Goal: Transaction & Acquisition: Obtain resource

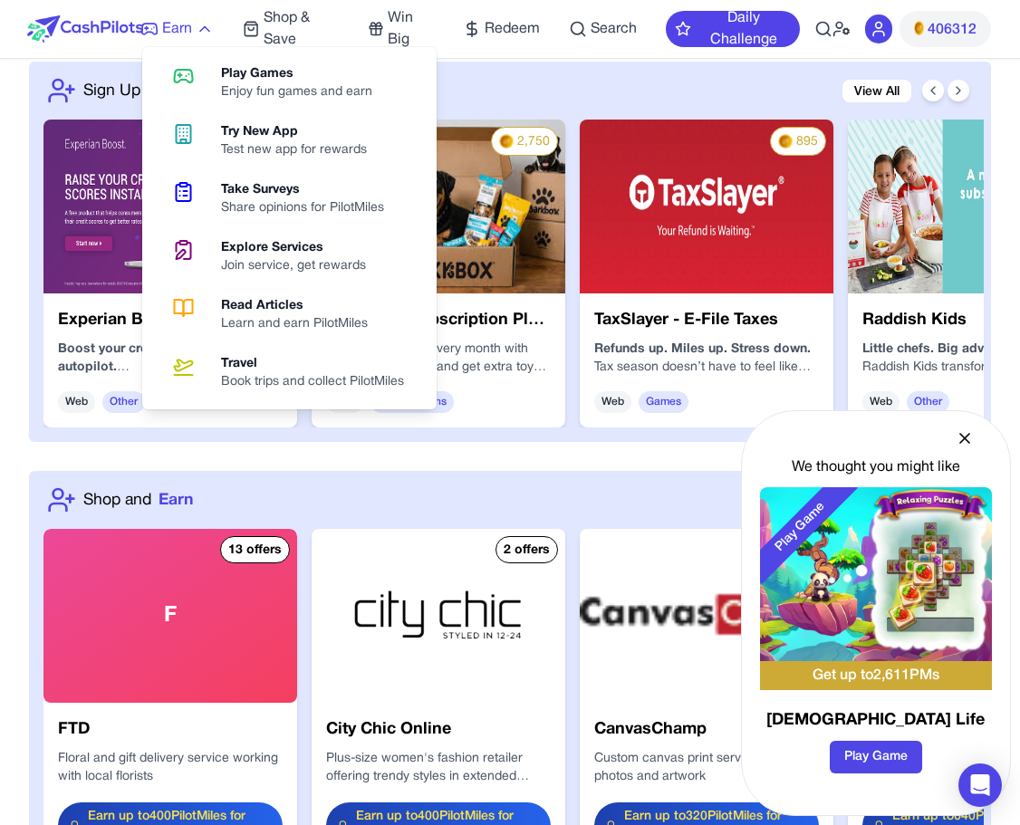
click at [162, 27] on span "Earn" at bounding box center [177, 29] width 30 height 22
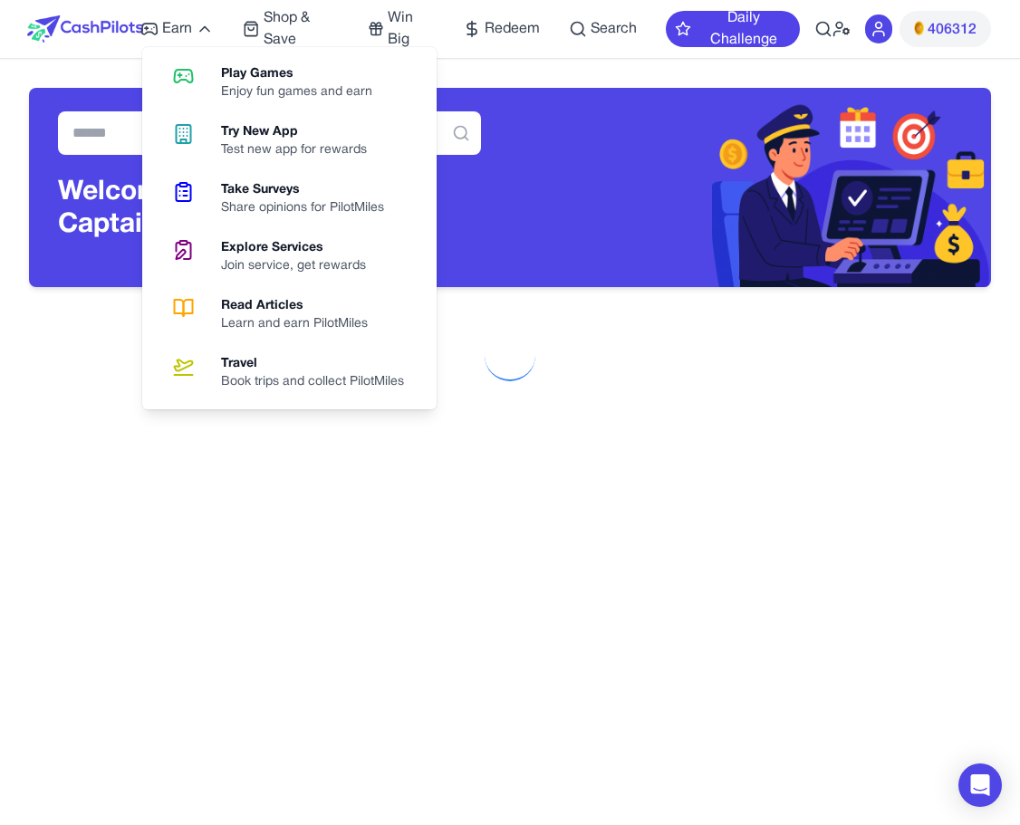
click at [100, 26] on img at bounding box center [85, 28] width 116 height 27
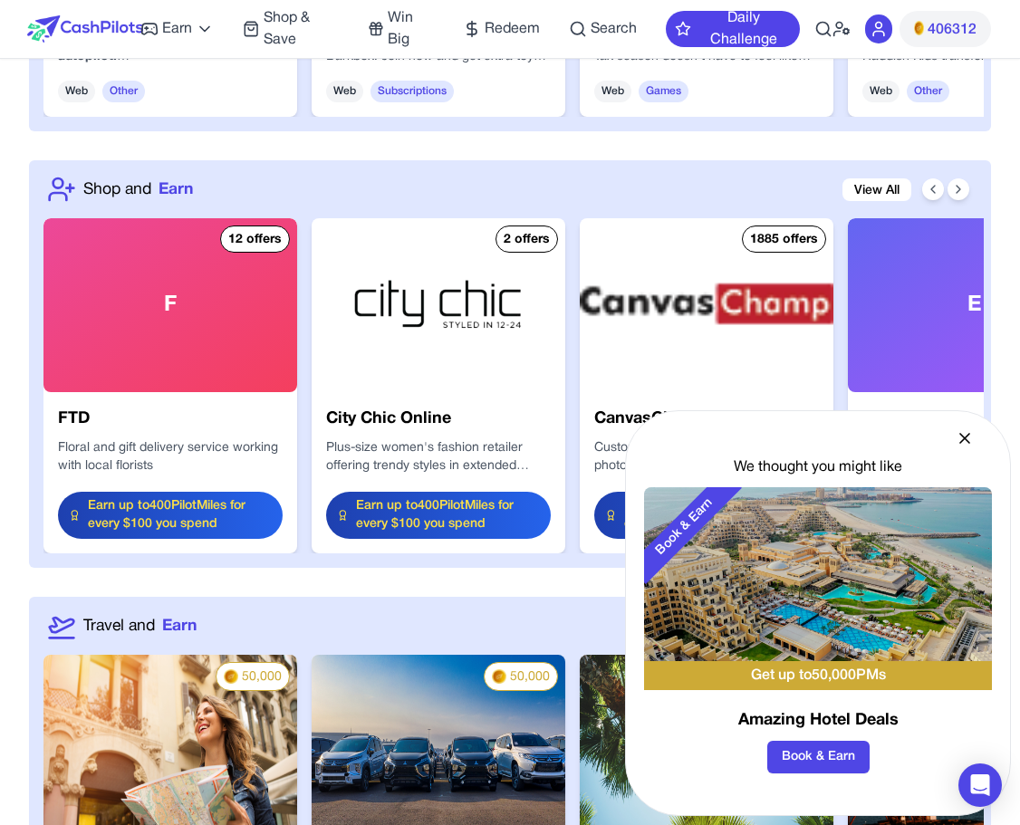
scroll to position [2067, 0]
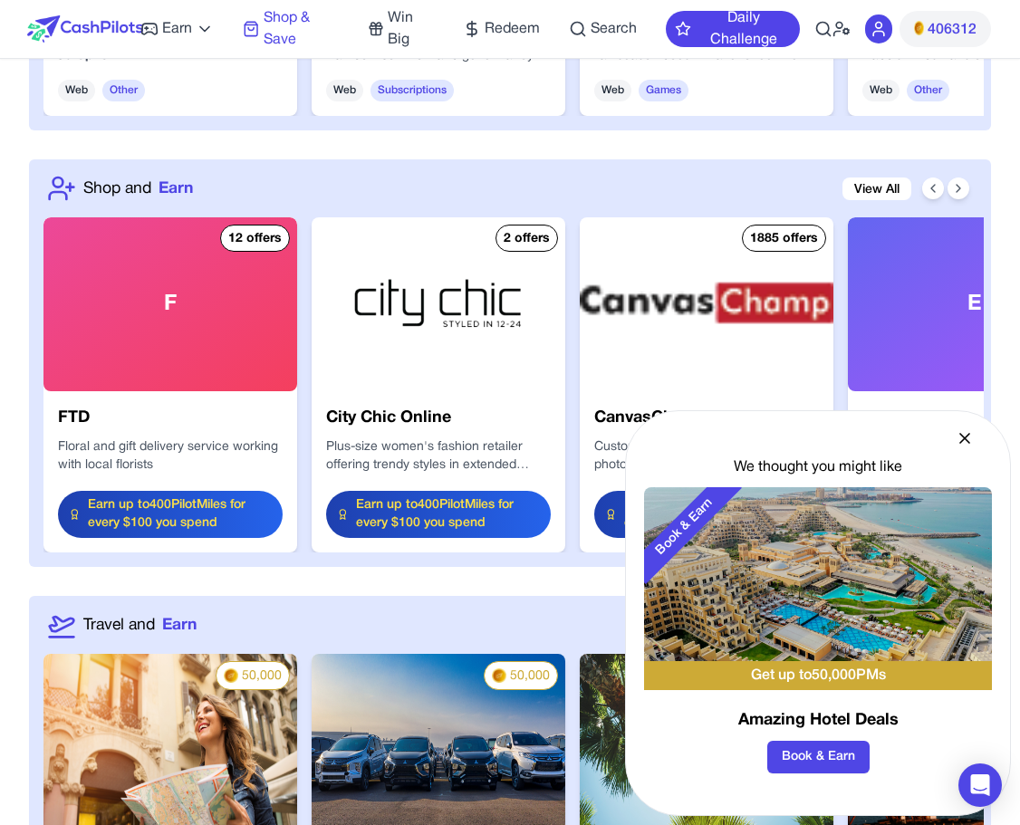
click at [266, 36] on span "Shop & Save" at bounding box center [301, 28] width 75 height 43
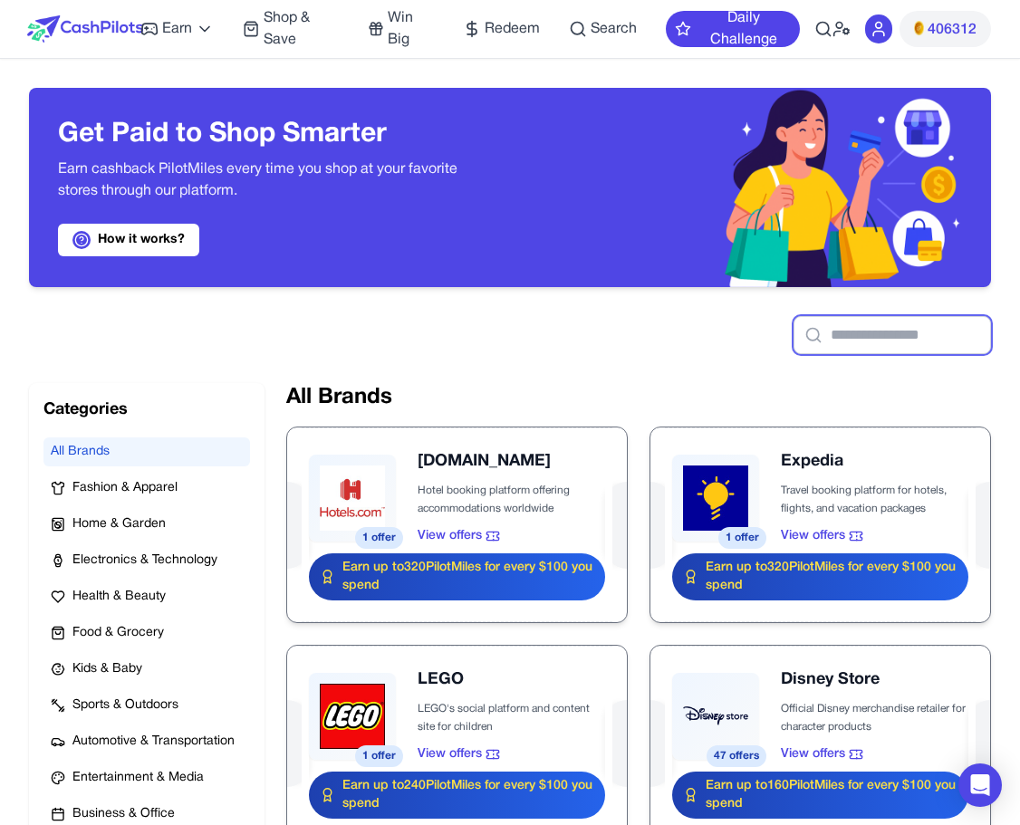
click at [824, 340] on input "text" at bounding box center [891, 335] width 197 height 38
paste input "*******"
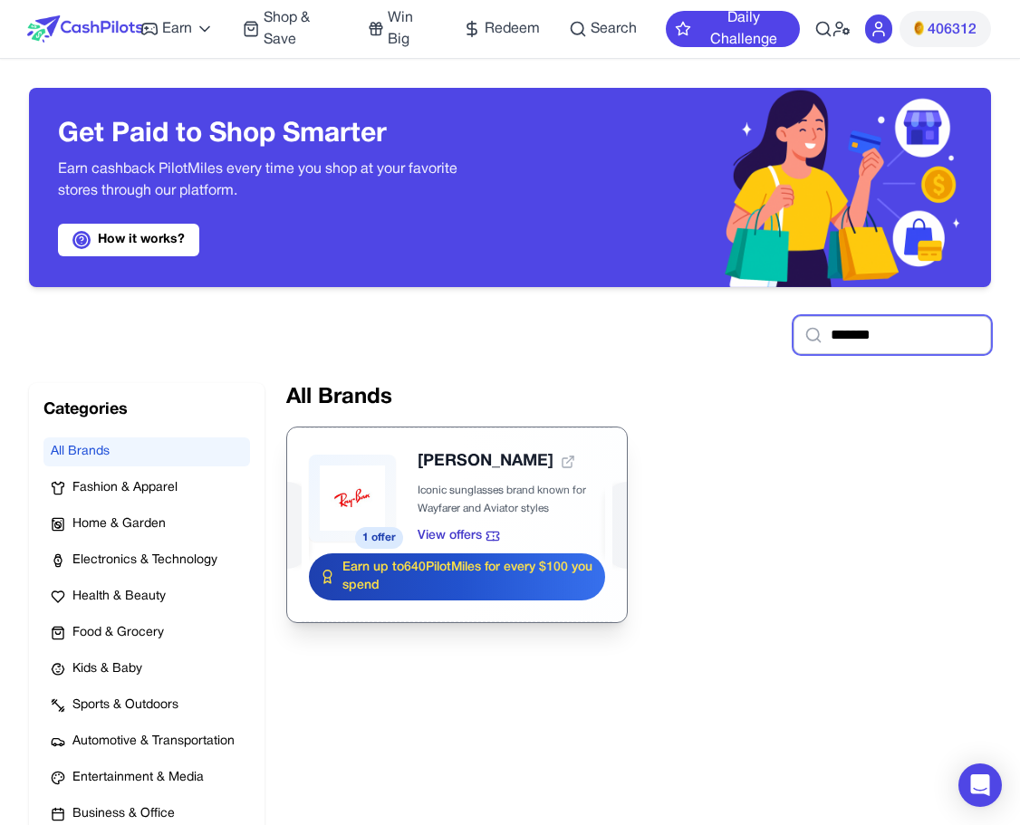
type input "*******"
click at [442, 468] on div at bounding box center [457, 524] width 340 height 195
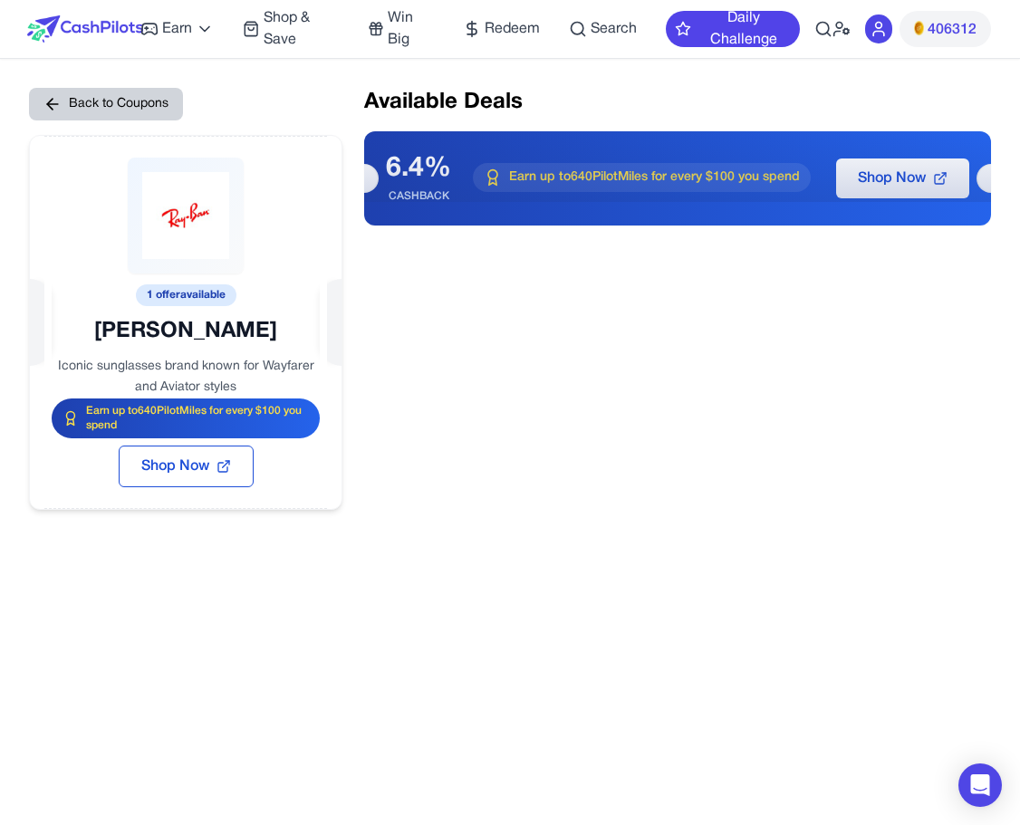
click at [102, 99] on button "Back to Coupons" at bounding box center [106, 104] width 154 height 33
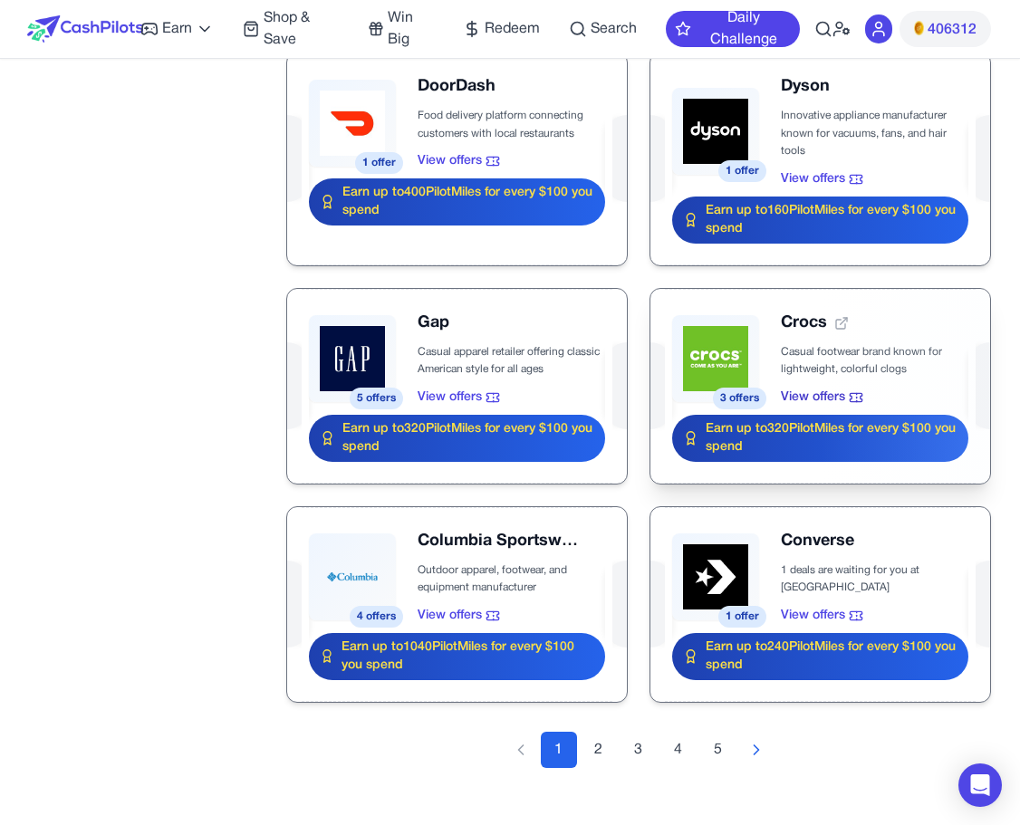
scroll to position [2059, 0]
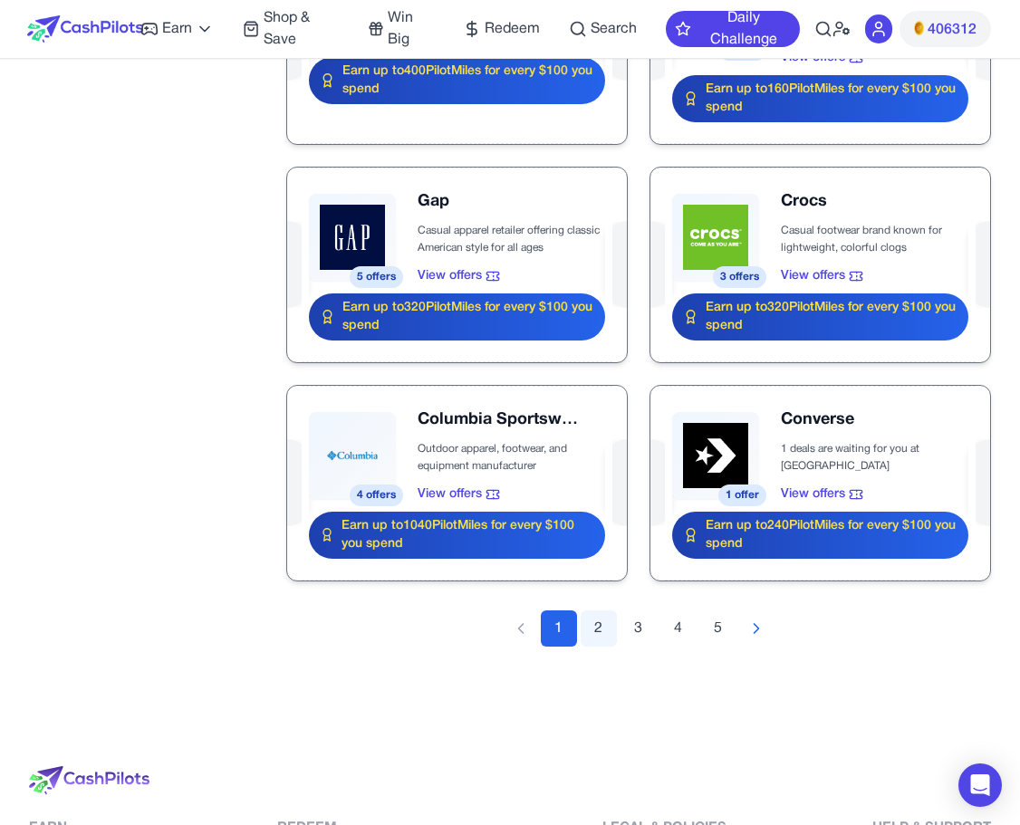
click at [602, 635] on button "2" at bounding box center [599, 628] width 36 height 36
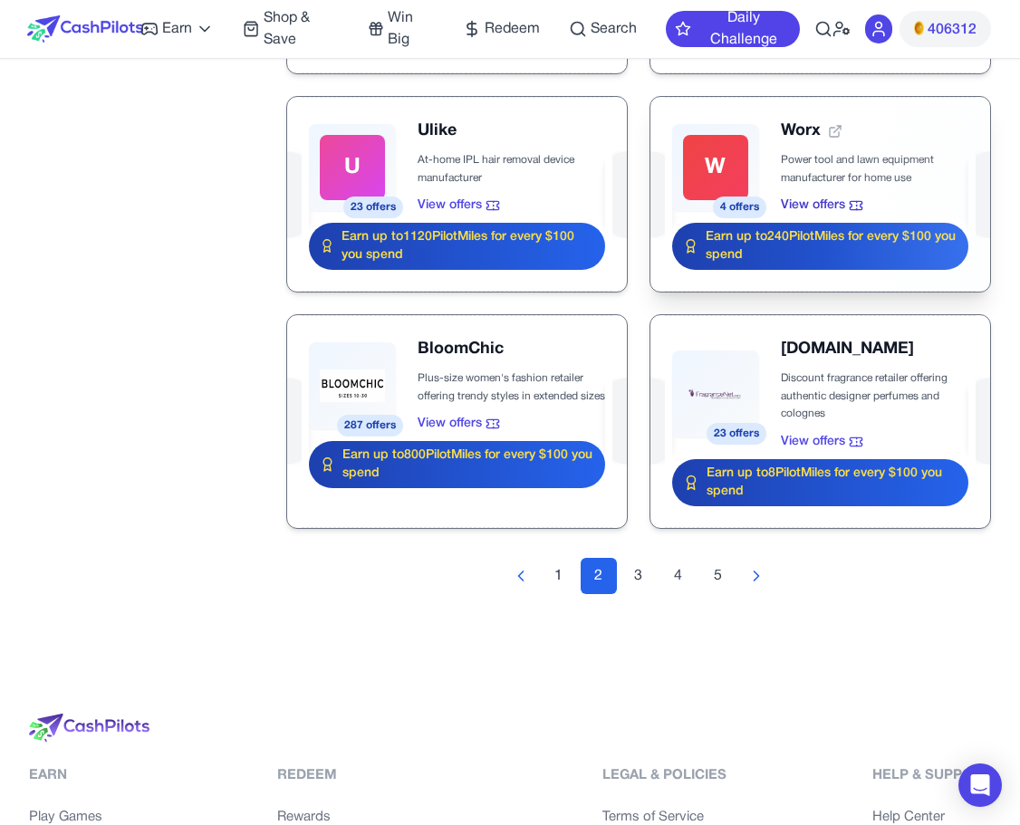
scroll to position [2148, 0]
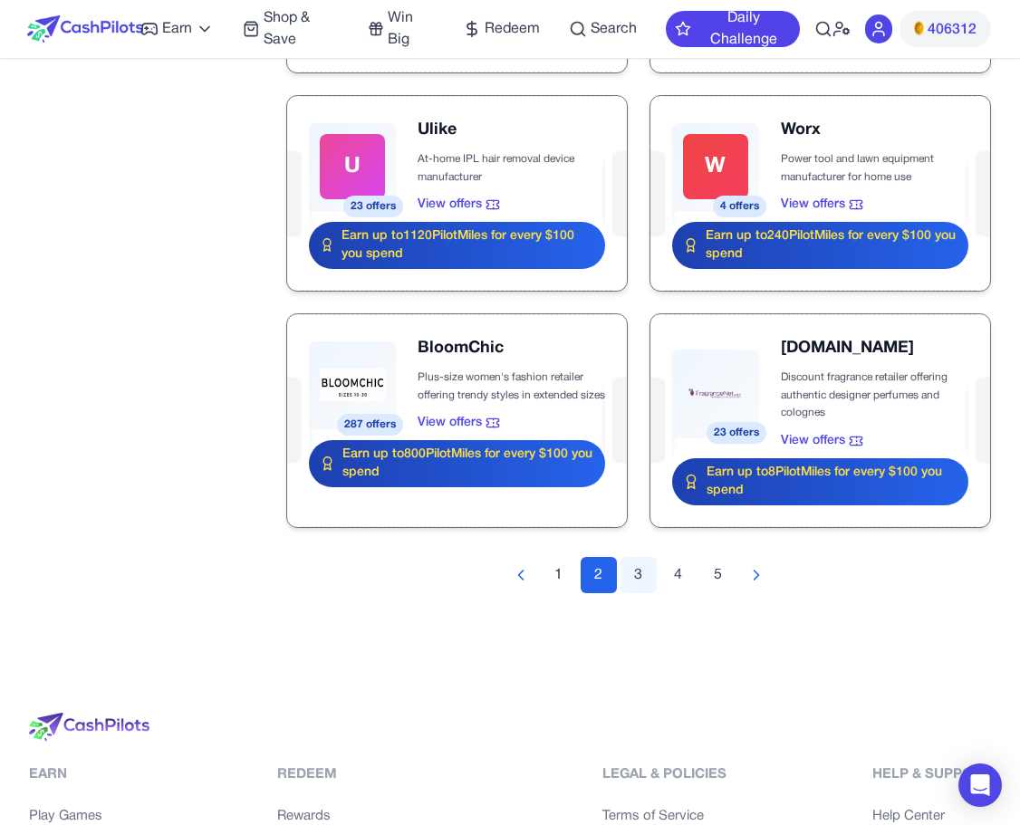
click at [636, 576] on button "3" at bounding box center [638, 575] width 36 height 36
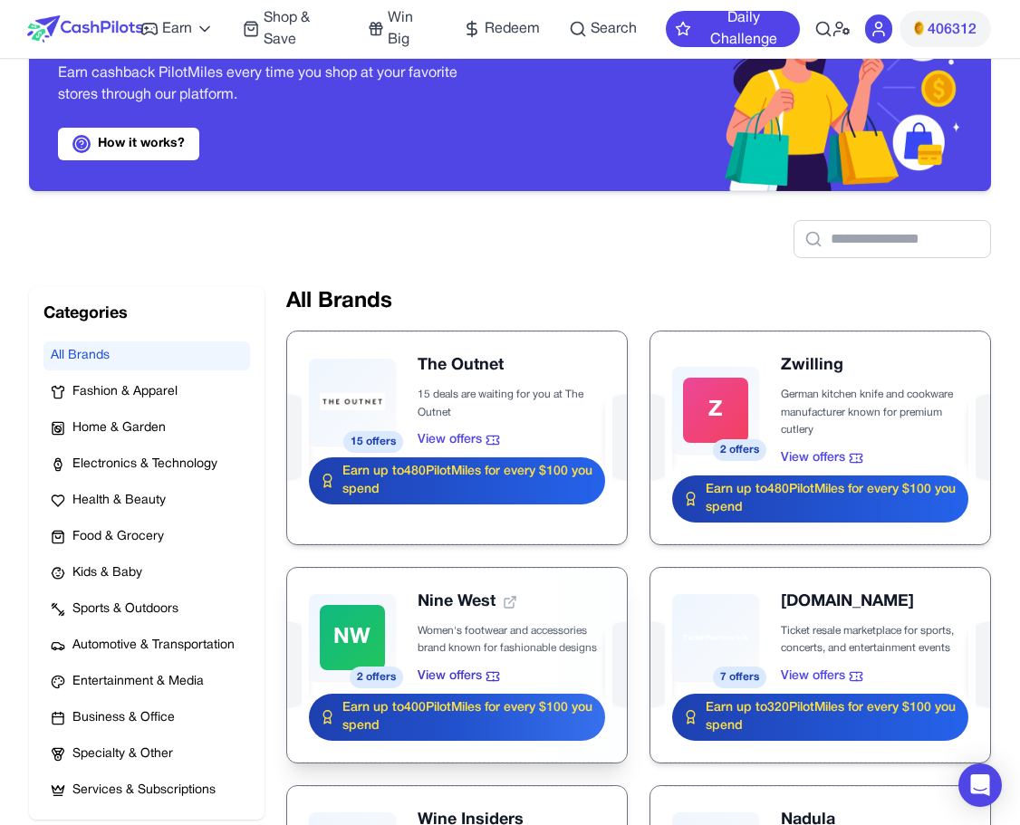
scroll to position [94, 0]
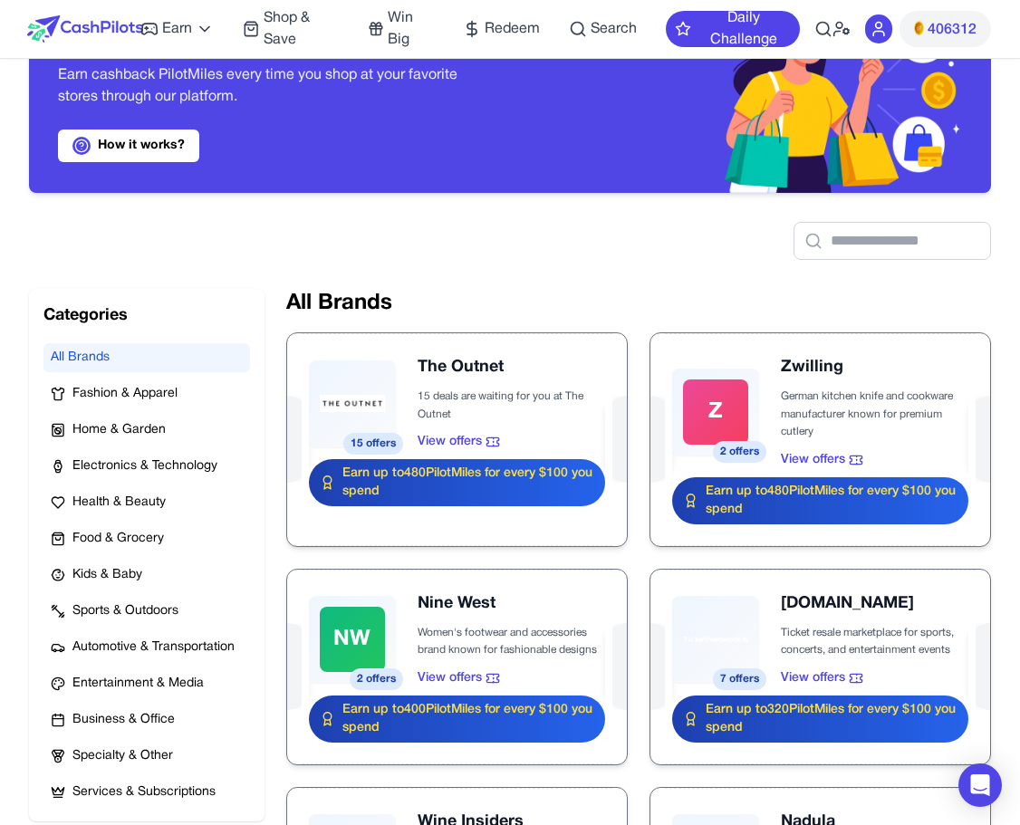
click at [610, 22] on span "Search" at bounding box center [613, 29] width 46 height 22
